Goal: Task Accomplishment & Management: Manage account settings

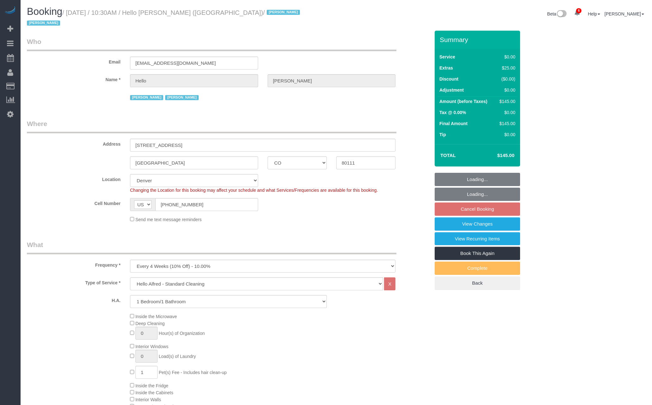
select select "CO"
select select "1"
select select "number:89"
select select "number:90"
select select "number:13"
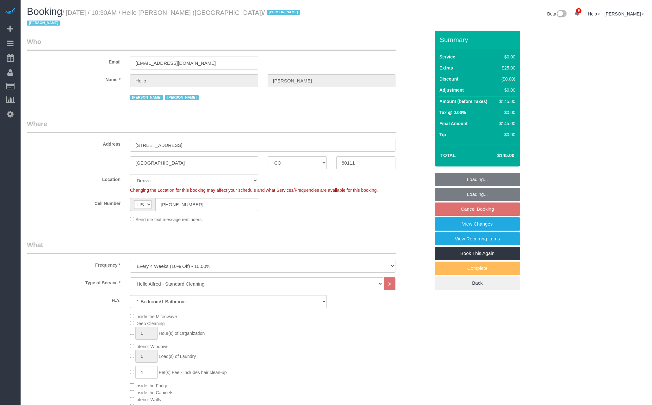
select select "number:6"
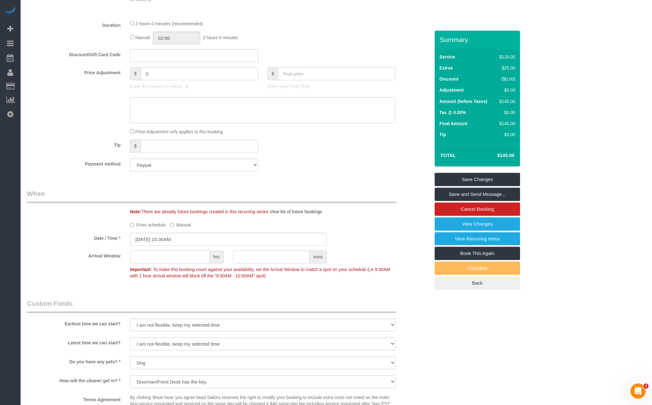
scroll to position [474, 0]
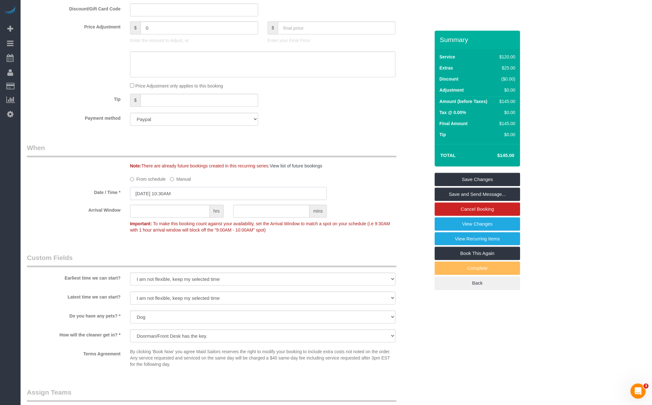
click at [218, 189] on input "[DATE] 10:30AM" at bounding box center [228, 193] width 197 height 13
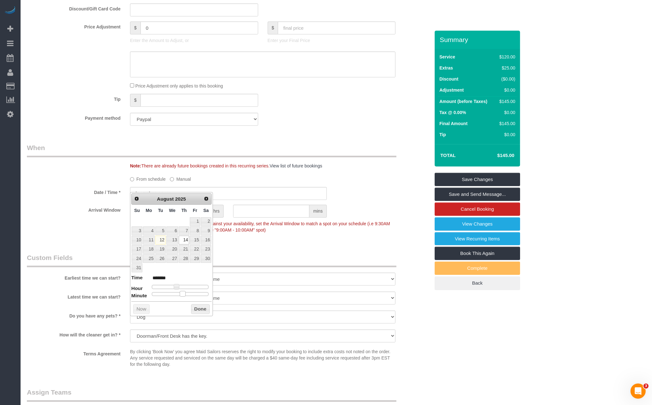
type input "[DATE] 10:25AM"
type input "*******"
type input "[DATE] 10:20AM"
type input "*******"
type input "[DATE] 10:15AM"
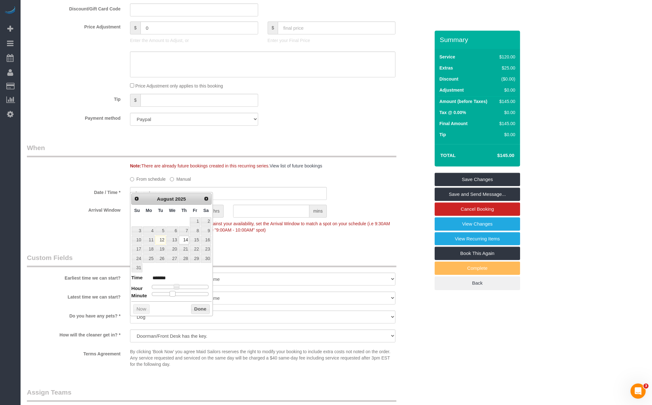
type input "*******"
type input "[DATE] 10:10AM"
type input "*******"
type input "[DATE] 10:05AM"
type input "*******"
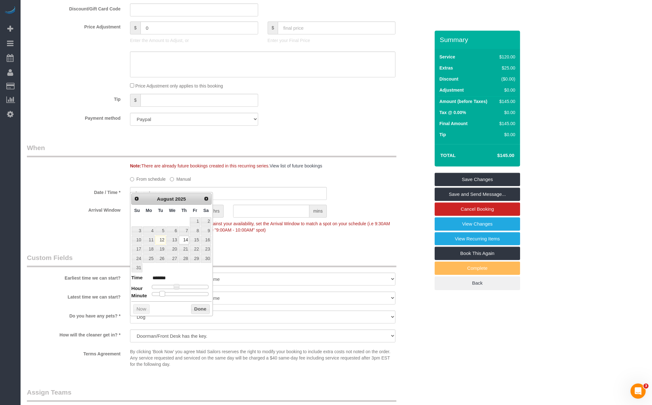
type input "[DATE] 10:00AM"
type input "*******"
drag, startPoint x: 182, startPoint y: 292, endPoint x: 104, endPoint y: 288, distance: 78.2
click at [198, 307] on button "Done" at bounding box center [200, 309] width 19 height 10
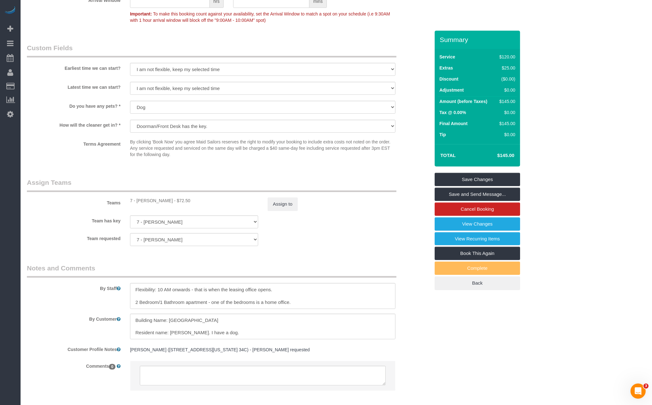
scroll to position [707, 0]
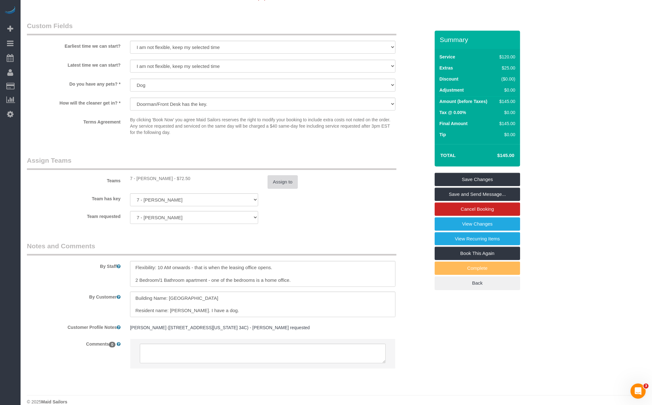
click at [287, 175] on button "Assign to" at bounding box center [282, 181] width 30 height 13
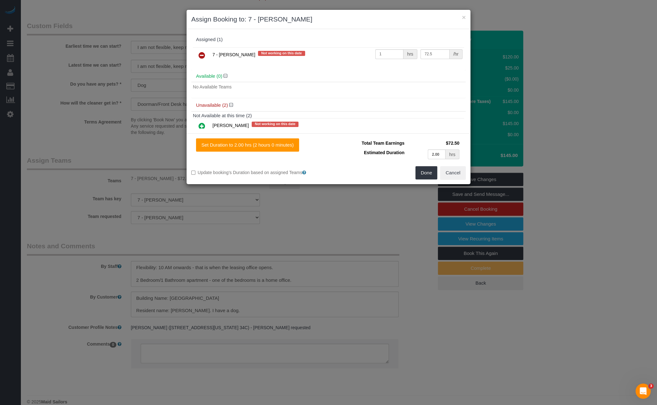
click at [202, 53] on icon at bounding box center [202, 56] width 7 height 8
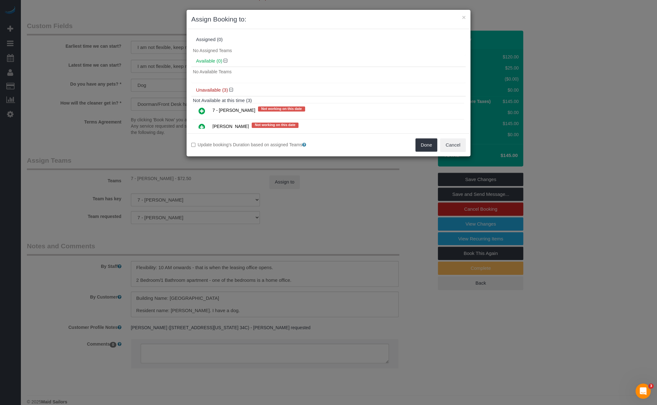
click at [199, 112] on icon at bounding box center [202, 111] width 7 height 8
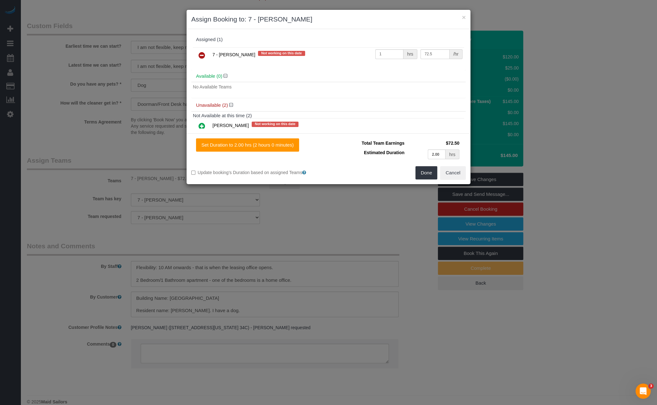
click at [194, 124] on td at bounding box center [202, 127] width 18 height 16
click at [197, 125] on link at bounding box center [201, 126] width 15 height 13
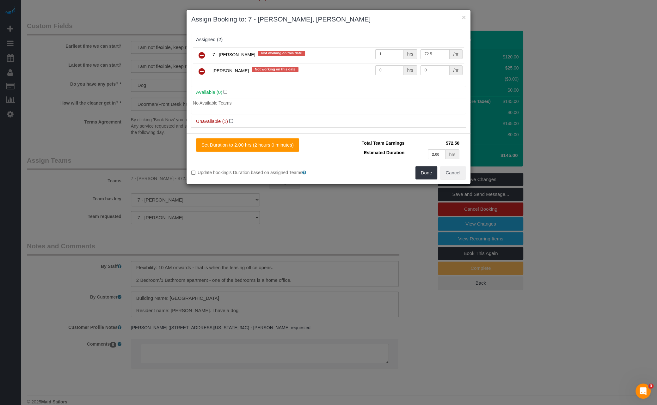
click at [202, 58] on icon at bounding box center [202, 56] width 7 height 8
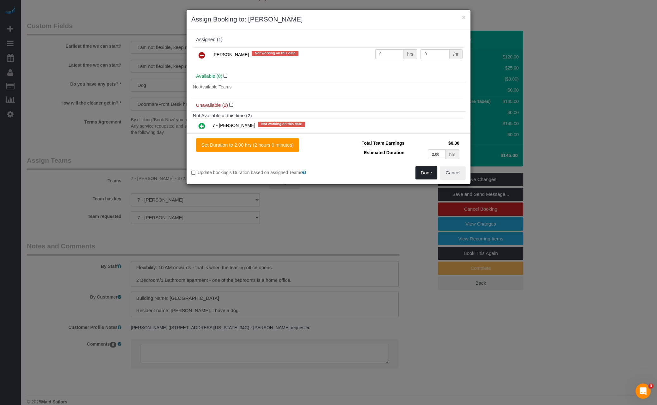
click at [430, 173] on button "Done" at bounding box center [426, 172] width 22 height 13
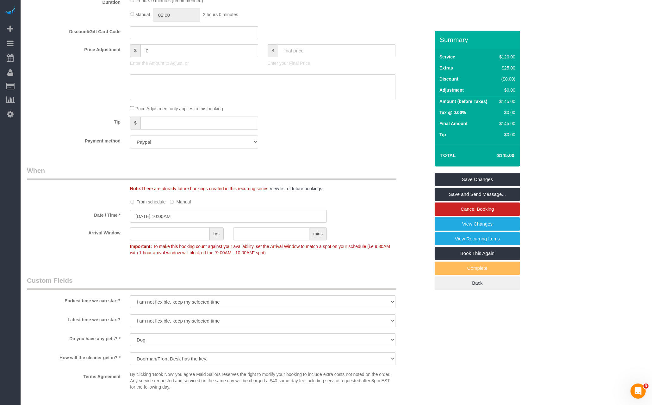
scroll to position [544, 0]
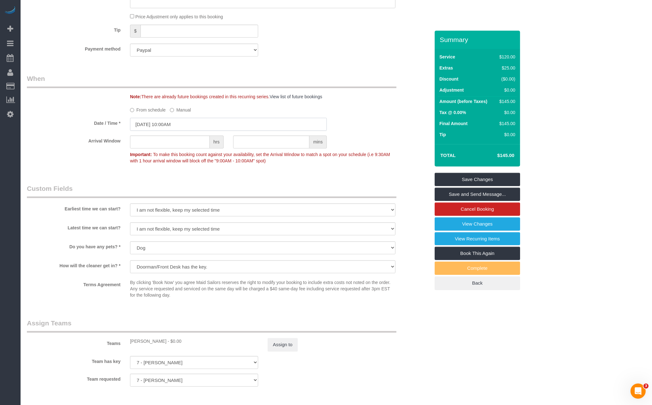
click at [182, 118] on input "[DATE] 10:00AM" at bounding box center [228, 124] width 197 height 13
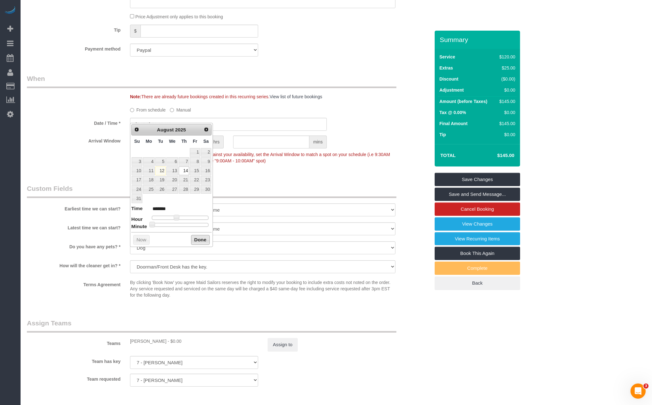
click at [199, 239] on button "Done" at bounding box center [200, 240] width 19 height 10
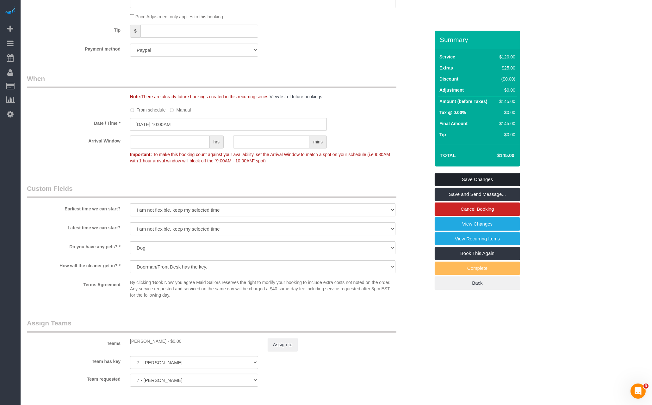
click at [488, 173] on link "Save Changes" at bounding box center [476, 179] width 85 height 13
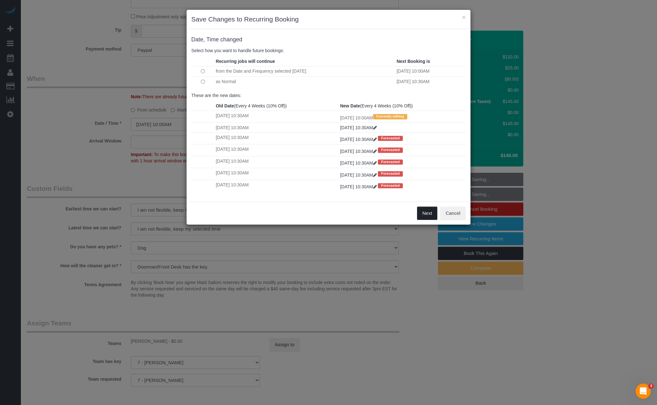
click at [431, 215] on button "Next" at bounding box center [427, 213] width 21 height 13
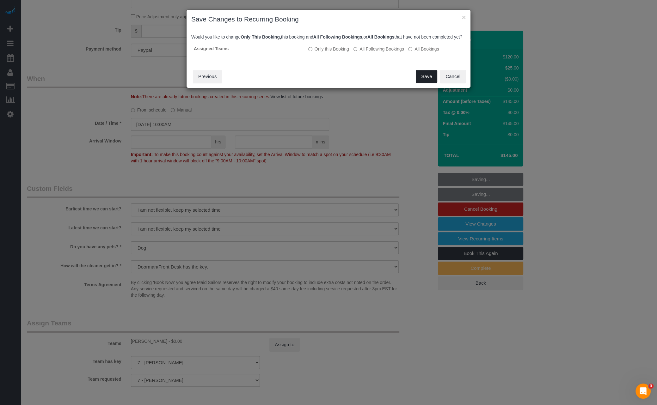
click at [427, 82] on button "Save" at bounding box center [426, 76] width 21 height 13
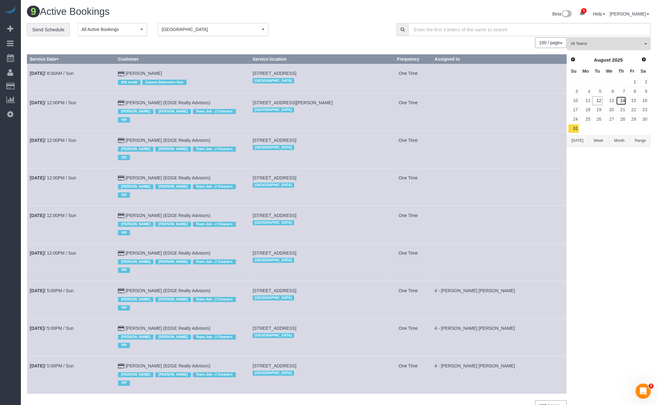
click at [620, 98] on link "14" at bounding box center [621, 100] width 10 height 9
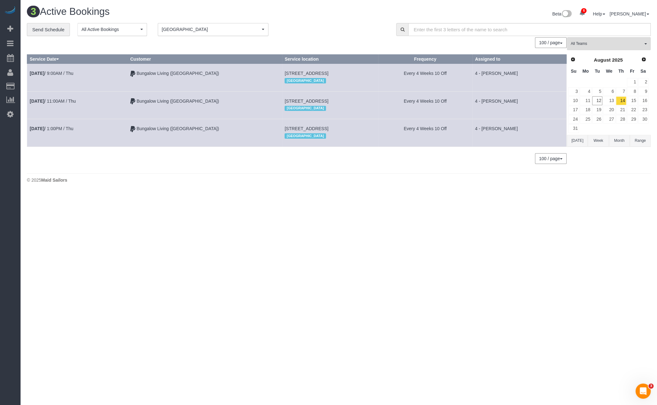
click at [161, 28] on button "Boston [GEOGRAPHIC_DATA]" at bounding box center [213, 29] width 111 height 13
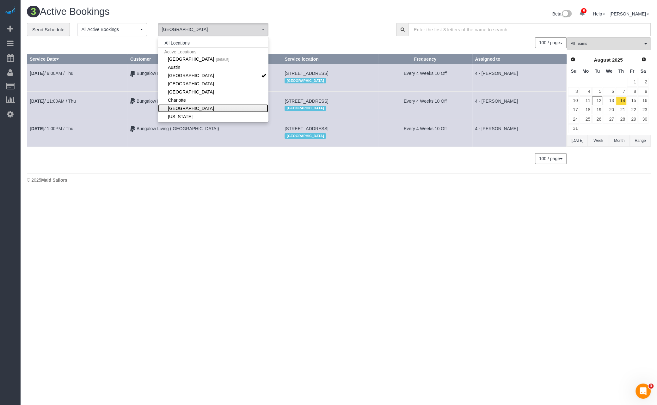
click at [181, 107] on link "[GEOGRAPHIC_DATA]" at bounding box center [213, 108] width 110 height 8
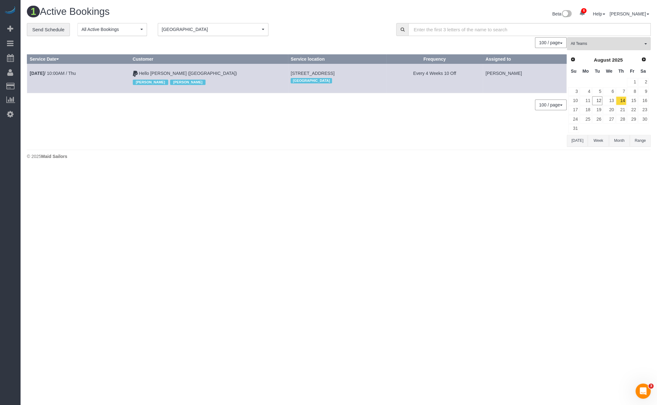
click at [77, 76] on td "[DATE] 10:00AM / Thu" at bounding box center [78, 78] width 103 height 29
click at [71, 74] on link "[DATE] 10:00AM / Thu" at bounding box center [53, 73] width 46 height 5
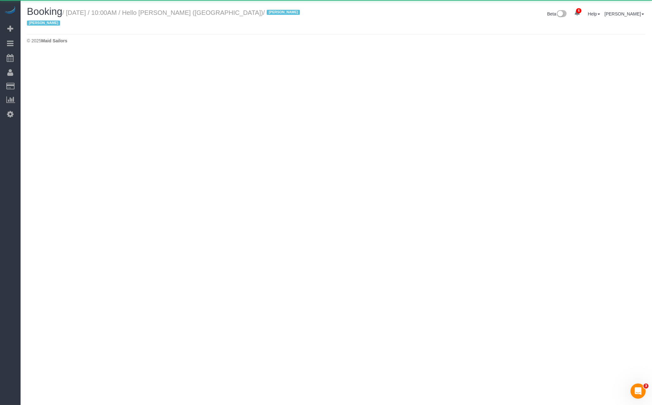
select select "CO"
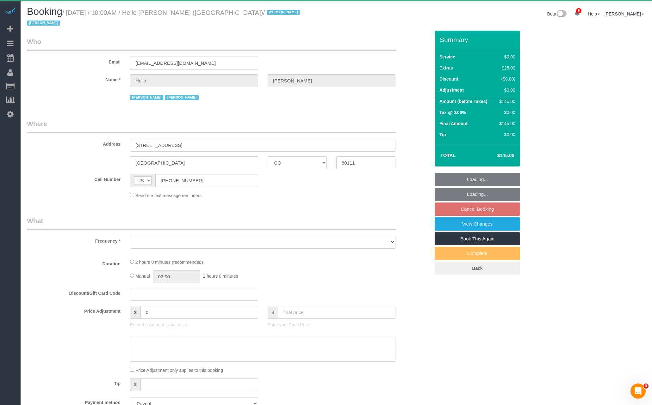
select select "object:2389"
select select "1"
select select "number:89"
select select "number:90"
select select "number:13"
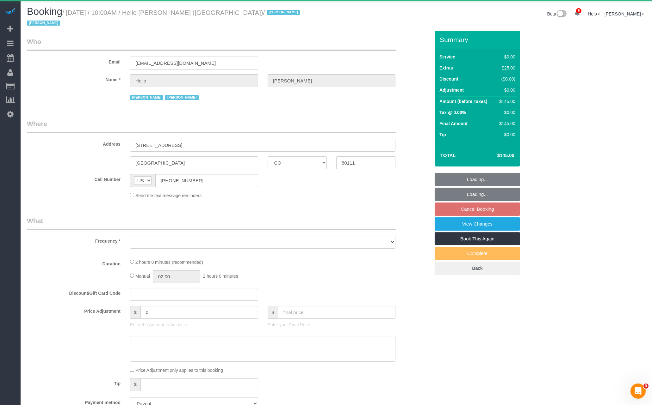
select select "number:6"
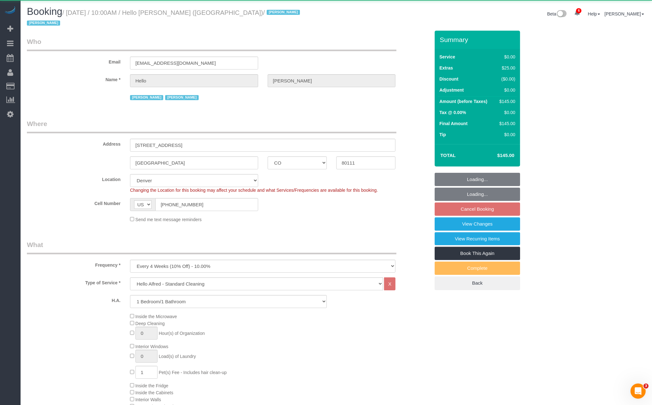
select select "spot89"
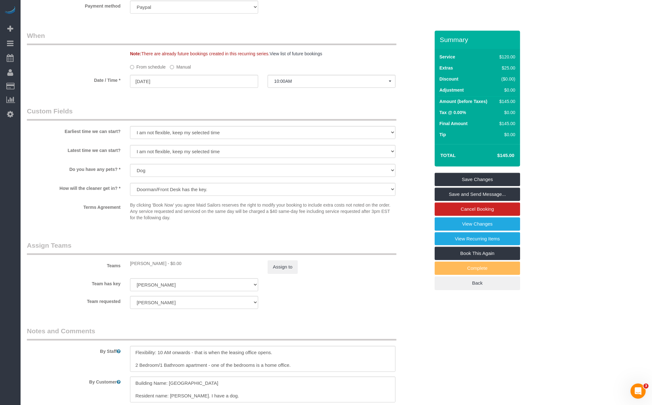
scroll to position [672, 0]
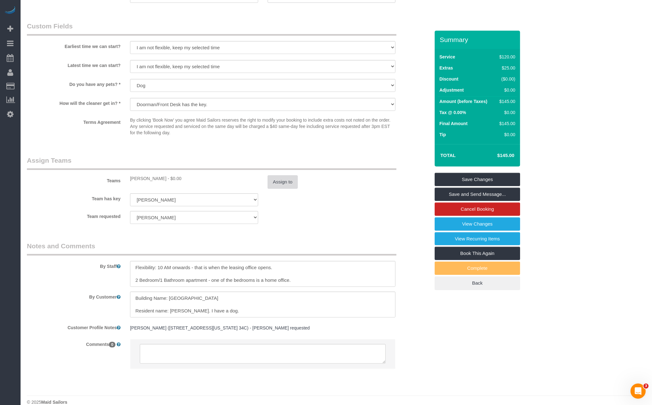
click at [285, 175] on button "Assign to" at bounding box center [282, 181] width 30 height 13
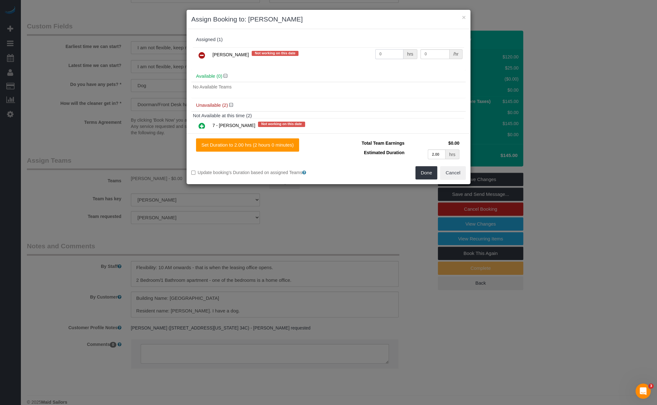
click at [384, 55] on input "0" at bounding box center [389, 54] width 28 height 10
type input "2"
type input "60"
click at [420, 173] on button "Done" at bounding box center [426, 172] width 22 height 13
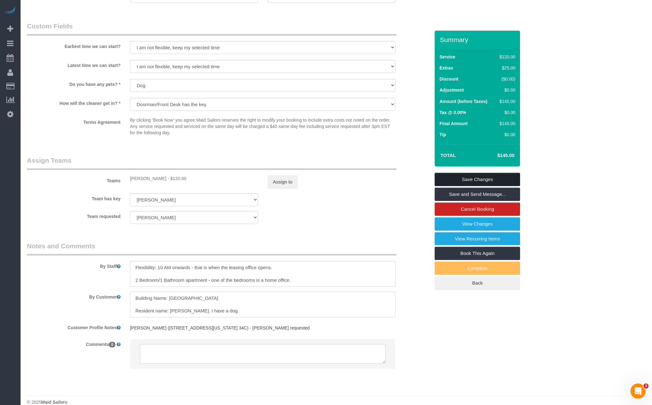
click at [477, 173] on link "Save Changes" at bounding box center [476, 179] width 85 height 13
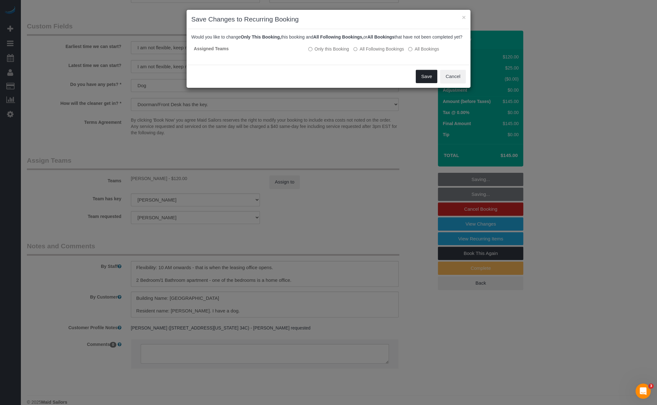
click at [437, 83] on button "Save" at bounding box center [426, 76] width 21 height 13
